Goal: Transaction & Acquisition: Purchase product/service

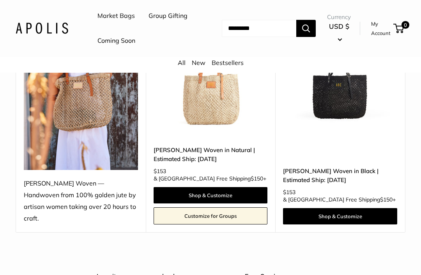
scroll to position [164, 0]
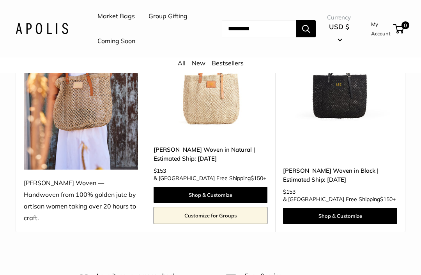
click at [216, 203] on link "Shop & Customize" at bounding box center [210, 195] width 114 height 16
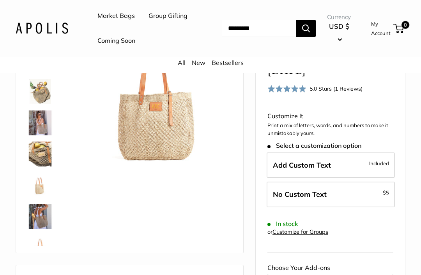
scroll to position [99, 0]
click at [34, 136] on img at bounding box center [40, 123] width 25 height 25
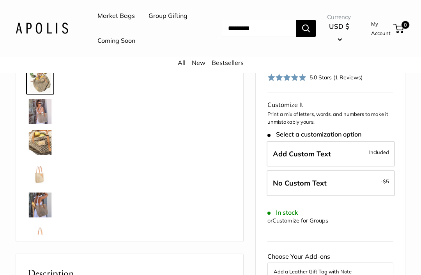
scroll to position [117, 0]
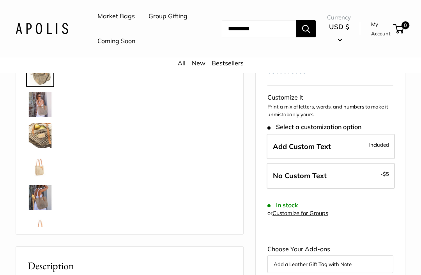
click at [35, 148] on img at bounding box center [40, 135] width 25 height 25
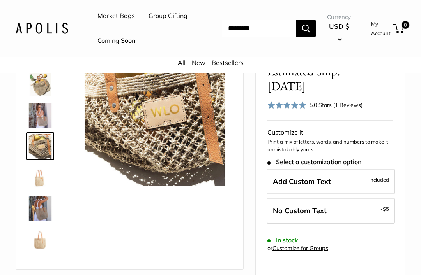
scroll to position [82, 0]
click at [321, 186] on span "Add Custom Text" at bounding box center [302, 181] width 58 height 9
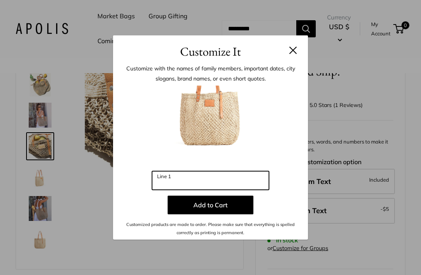
click at [189, 190] on input "Line 1" at bounding box center [210, 180] width 117 height 19
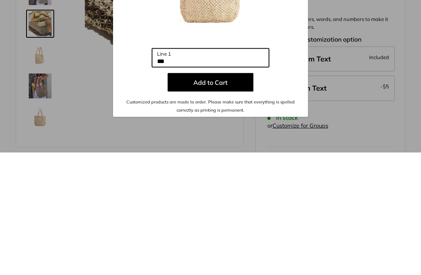
type input "***"
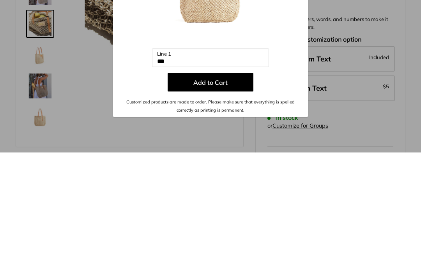
click at [210, 196] on button "Add to Cart" at bounding box center [211, 205] width 86 height 19
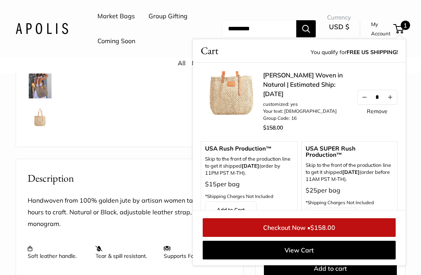
click at [34, 99] on img at bounding box center [40, 86] width 25 height 25
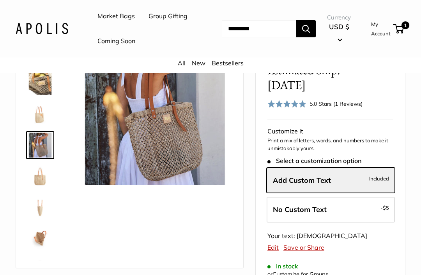
scroll to position [83, 0]
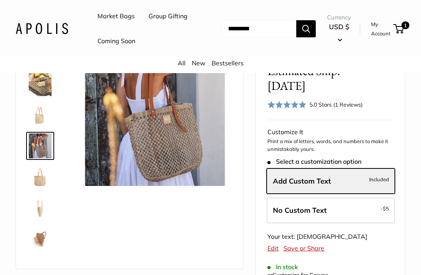
click at [162, 154] on img at bounding box center [154, 109] width 153 height 153
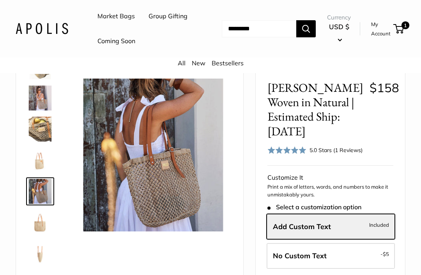
scroll to position [38, 0]
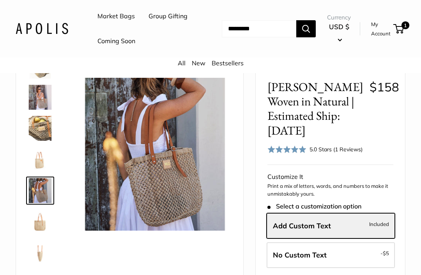
click at [46, 141] on img at bounding box center [40, 128] width 25 height 25
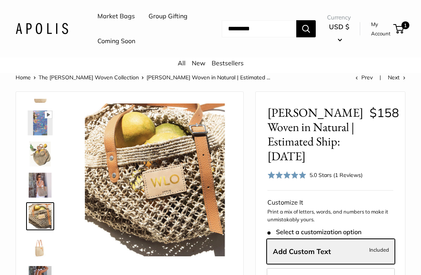
scroll to position [0, 0]
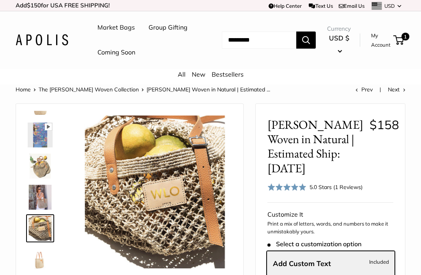
click at [401, 45] on span "1" at bounding box center [398, 39] width 11 height 9
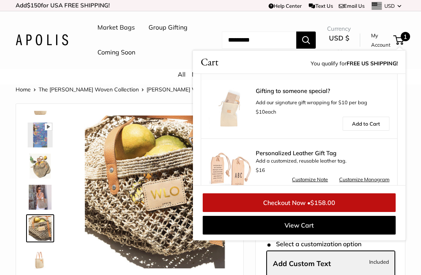
scroll to position [185, 0]
click at [295, 212] on link "Checkout Now • $158.00" at bounding box center [299, 203] width 193 height 19
